Goal: Find specific page/section: Find specific page/section

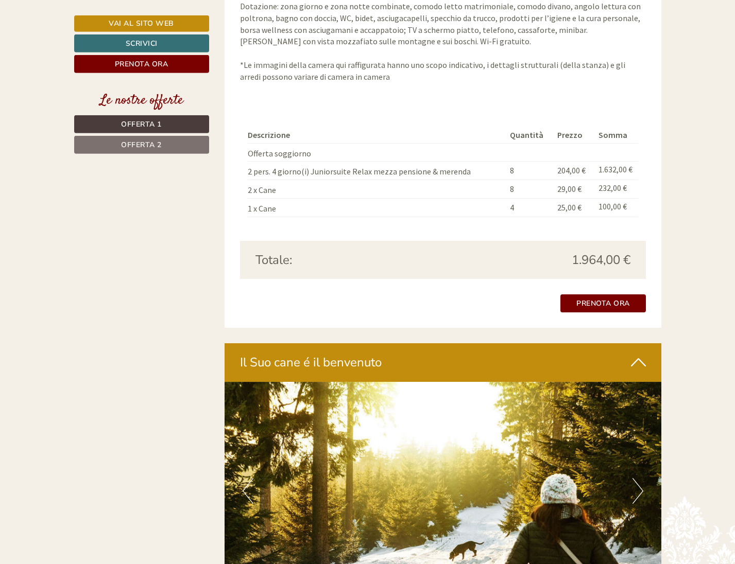
scroll to position [1752, 0]
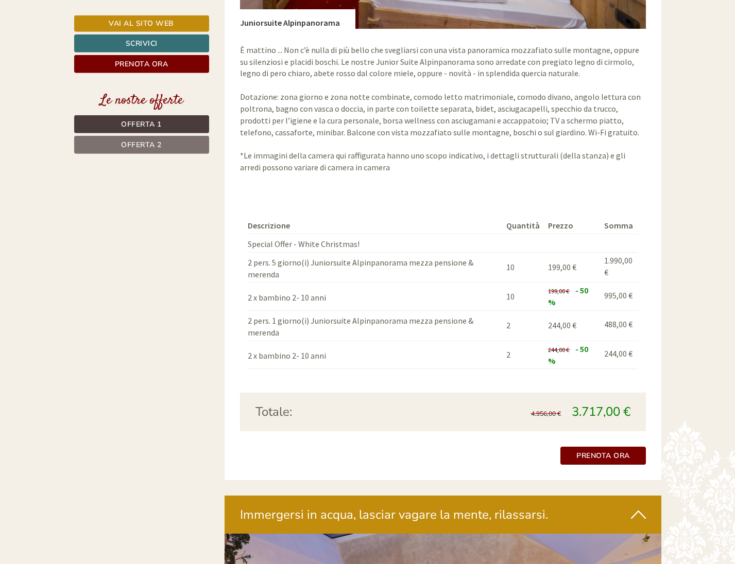
scroll to position [1786, 0]
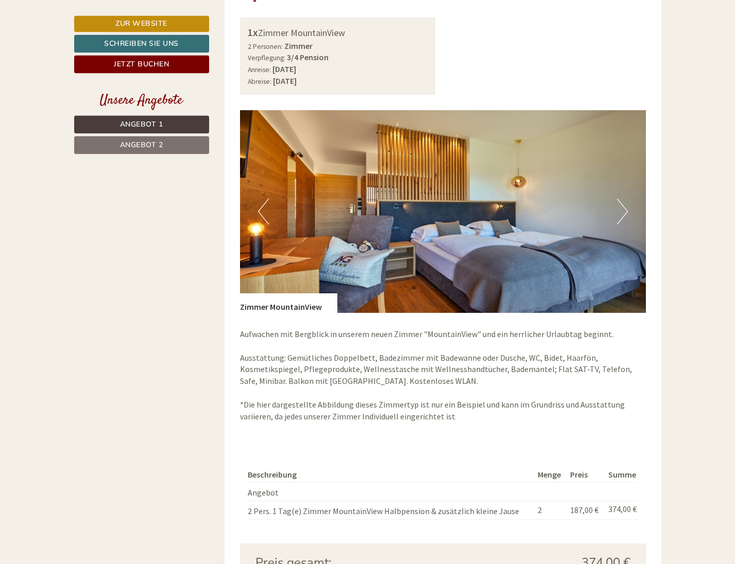
scroll to position [1366, 0]
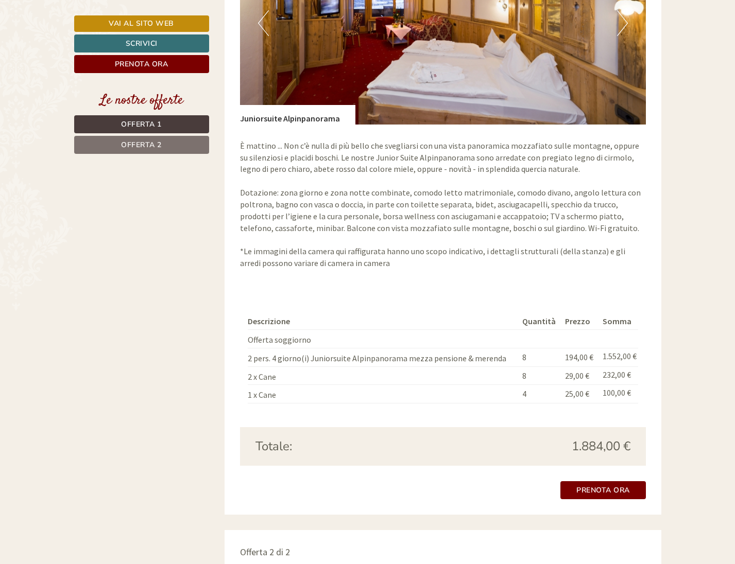
scroll to position [893, 0]
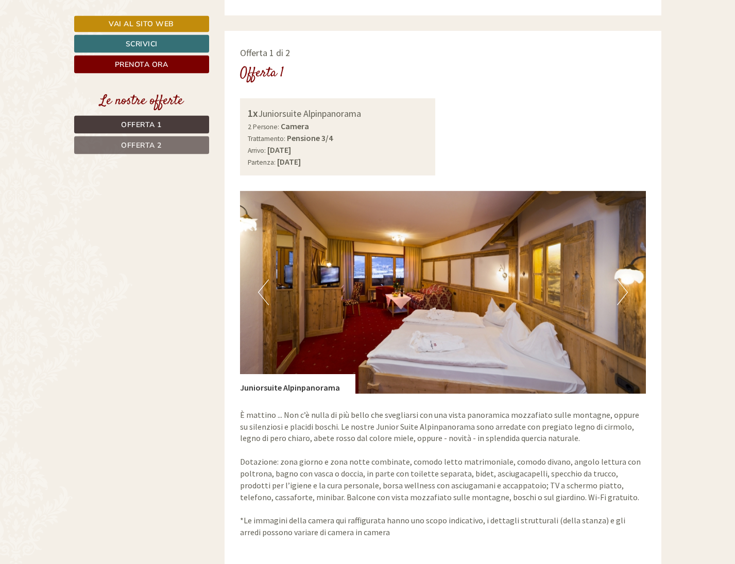
scroll to position [683, 0]
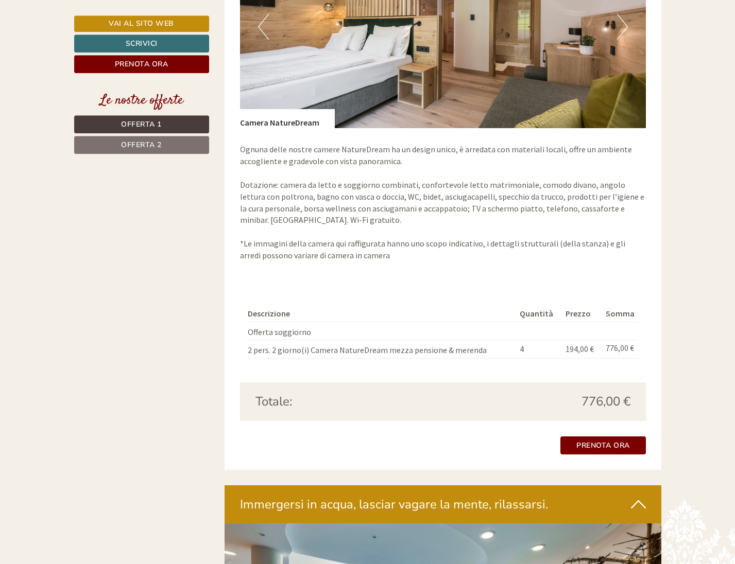
scroll to position [1628, 0]
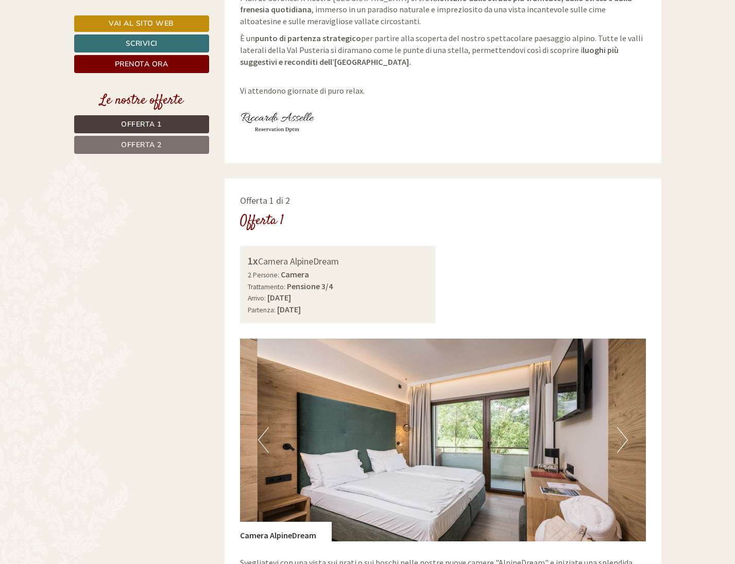
scroll to position [945, 0]
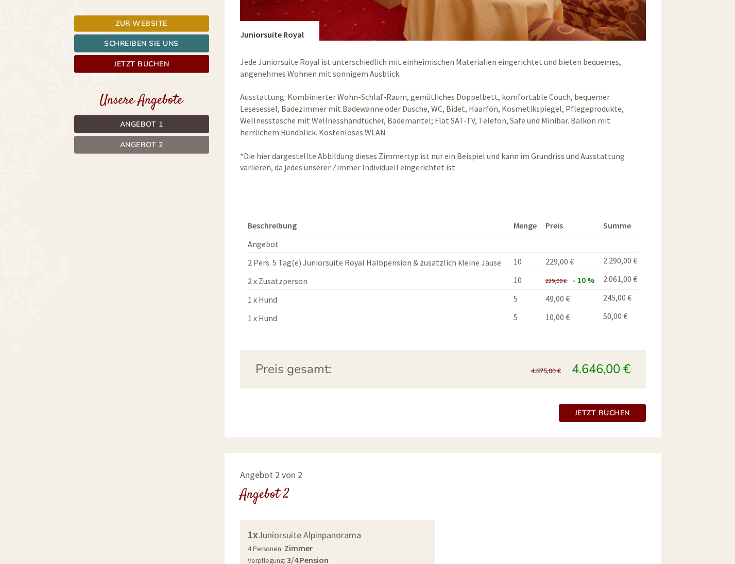
scroll to position [893, 0]
